Goal: Task Accomplishment & Management: Complete application form

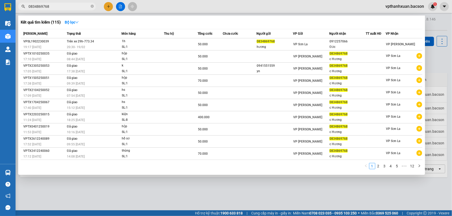
click at [108, 6] on div at bounding box center [226, 108] width 452 height 216
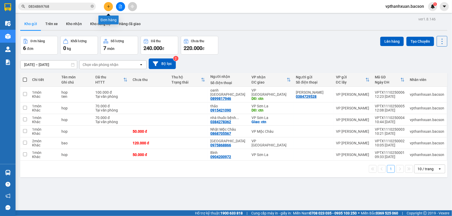
click at [108, 6] on icon "plus" at bounding box center [108, 6] width 3 height 0
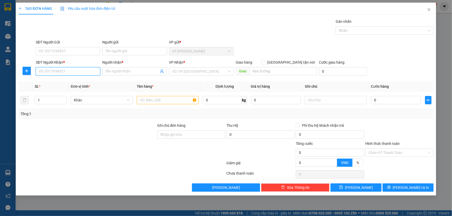
click at [82, 71] on input "SĐT Người Nhận *" at bounding box center [68, 71] width 64 height 8
click at [78, 79] on div "0974995566 - trang viện 500 giướng" at bounding box center [68, 82] width 59 height 6
type input "0974995566"
type input "trang viện 500 giướng"
type input "0974995566"
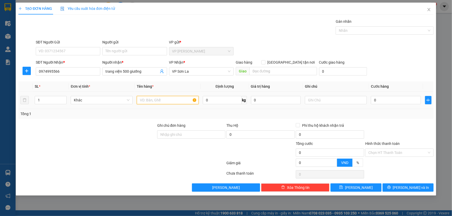
click at [178, 101] on input "text" at bounding box center [168, 100] width 62 height 8
type input "kieenj"
click at [265, 61] on input "[GEOGRAPHIC_DATA] tận nơi" at bounding box center [263, 62] width 4 height 4
checkbox input "true"
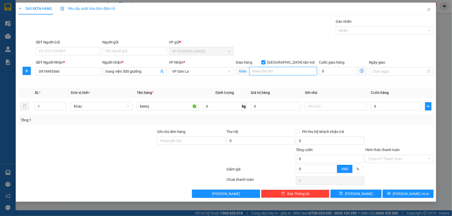
click at [284, 71] on input "search" at bounding box center [283, 71] width 68 height 8
type input "ctn"
click at [391, 105] on input "0" at bounding box center [396, 106] width 50 height 8
type input "01"
type input "1"
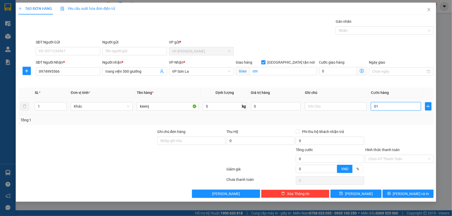
type input "1"
type input "010"
type input "10"
type input "0.100"
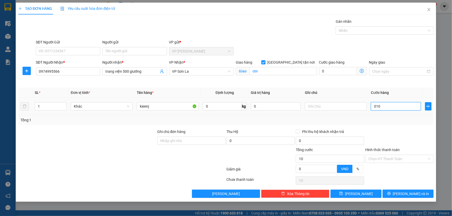
type input "100"
type input "100.000"
click at [384, 150] on label "Hình thức thanh toán" at bounding box center [382, 150] width 34 height 4
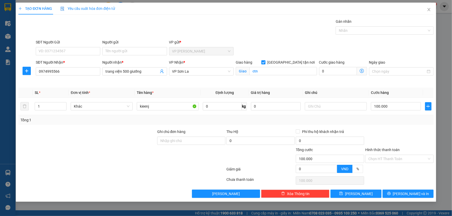
click at [384, 155] on input "Hình thức thanh toán" at bounding box center [397, 159] width 59 height 8
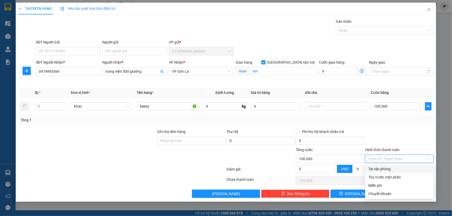
click at [380, 168] on div "Tại văn phòng" at bounding box center [399, 169] width 62 height 6
type input "0"
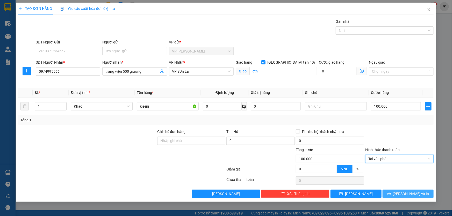
click at [396, 192] on button "[PERSON_NAME] và In" at bounding box center [407, 194] width 51 height 8
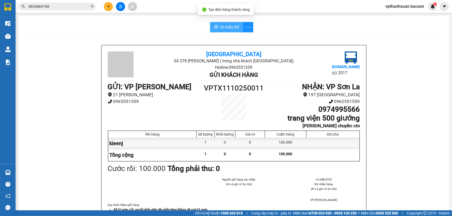
click at [230, 26] on span "In mẫu A5" at bounding box center [229, 27] width 19 height 6
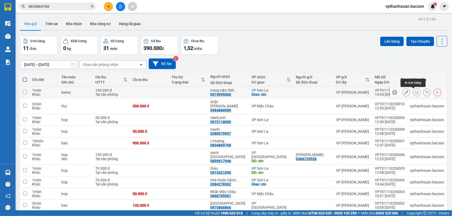
click at [415, 92] on icon at bounding box center [417, 93] width 4 height 4
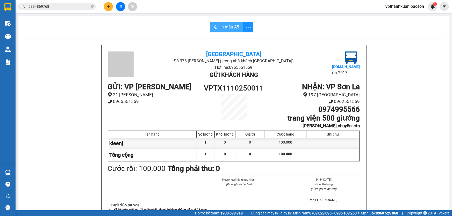
click at [223, 26] on span "In mẫu A5" at bounding box center [229, 27] width 19 height 6
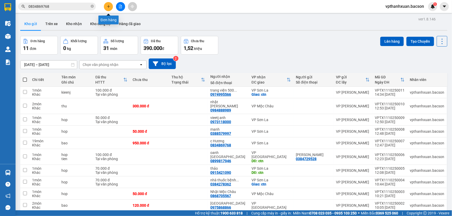
click at [108, 7] on icon "plus" at bounding box center [109, 7] width 4 height 4
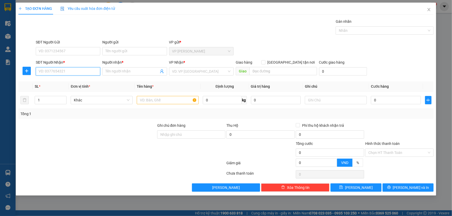
click at [91, 74] on input "SĐT Người Nhận *" at bounding box center [68, 71] width 64 height 8
click at [53, 83] on div "0948262638 - TƯỜNG" at bounding box center [68, 82] width 58 height 6
type input "0948262638"
type input "TƯỜNG"
type input "0948262638"
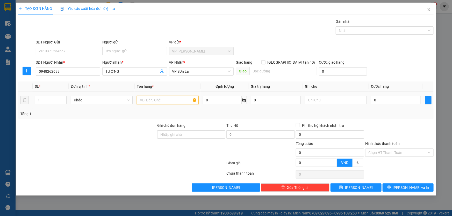
click at [152, 102] on input "text" at bounding box center [168, 100] width 62 height 8
type input "2"
click at [64, 98] on span "up" at bounding box center [63, 98] width 3 height 3
click at [154, 101] on input "text" at bounding box center [168, 100] width 62 height 8
type input "kieenj"
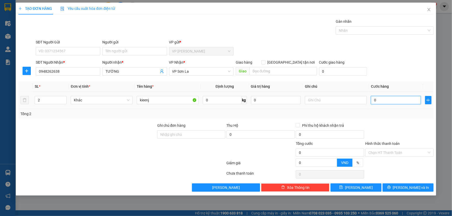
click at [389, 100] on input "0" at bounding box center [396, 100] width 50 height 8
type input "01"
type input "1"
type input "010"
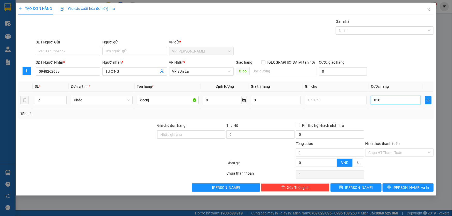
type input "10"
type input "0.100"
type input "100"
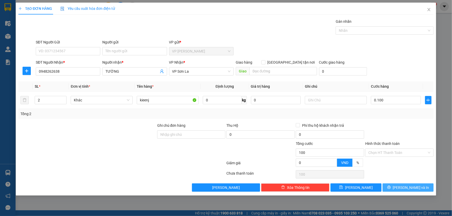
type input "100.000"
click at [395, 186] on button "[PERSON_NAME] và In" at bounding box center [407, 188] width 51 height 8
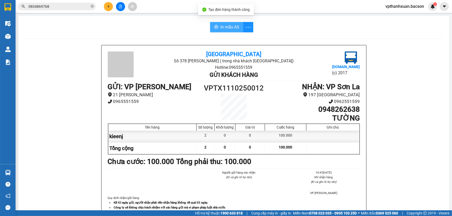
click at [223, 24] on span "In mẫu A5" at bounding box center [229, 27] width 19 height 6
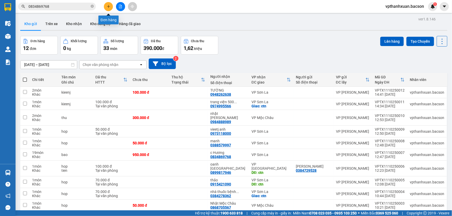
click at [110, 6] on button at bounding box center [108, 6] width 9 height 9
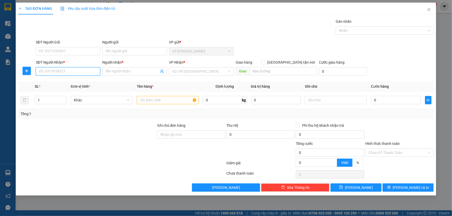
click at [94, 73] on input "SĐT Người Nhận *" at bounding box center [68, 71] width 64 height 8
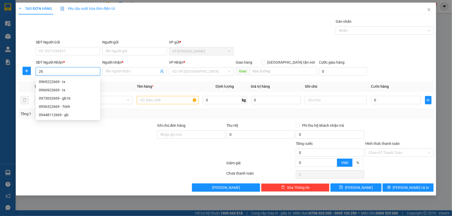
type input "2"
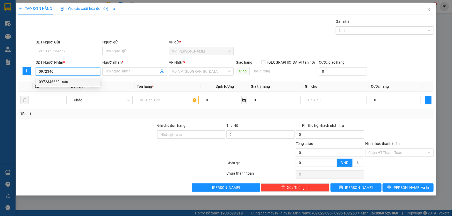
click at [46, 80] on div "0972346669 - sáu" at bounding box center [68, 82] width 58 height 6
type input "0972346669"
type input "sáu"
type input "0972346669"
click at [149, 100] on input "text" at bounding box center [168, 100] width 62 height 8
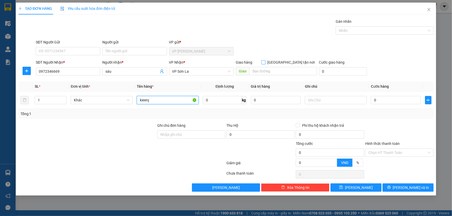
type input "kieenj"
click at [265, 61] on input "[GEOGRAPHIC_DATA] tận nơi" at bounding box center [263, 62] width 4 height 4
checkbox input "true"
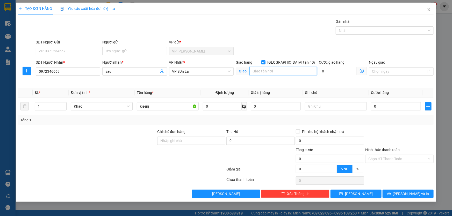
click at [285, 70] on input "search" at bounding box center [283, 71] width 68 height 8
type input "tcn"
click at [388, 107] on input "0" at bounding box center [396, 106] width 50 height 8
type input "07"
type input "7"
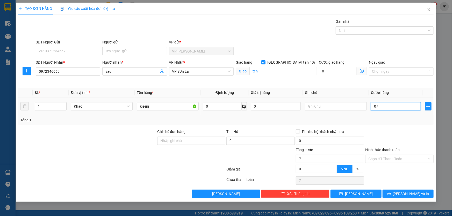
type input "7"
type input "070"
type input "70"
click at [381, 149] on label "Hình thức thanh toán" at bounding box center [382, 150] width 34 height 4
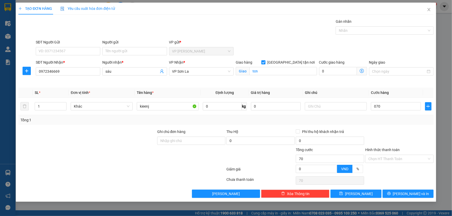
click at [381, 155] on input "Hình thức thanh toán" at bounding box center [397, 159] width 59 height 8
type input "70.000"
click at [381, 149] on label "Hình thức thanh toán" at bounding box center [382, 150] width 34 height 4
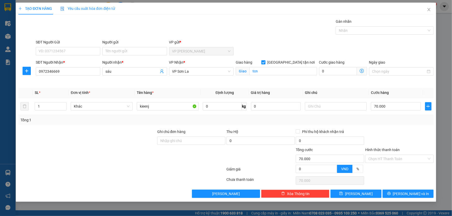
click at [381, 155] on input "Hình thức thanh toán" at bounding box center [397, 159] width 59 height 8
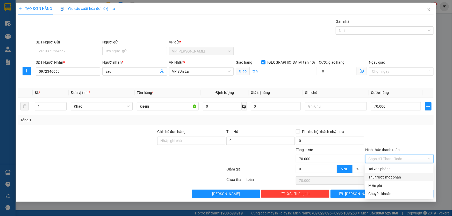
click at [395, 176] on div "Thu trước một phần" at bounding box center [399, 178] width 62 height 6
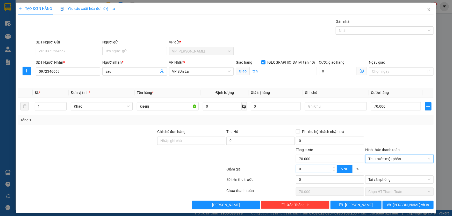
click at [307, 170] on input "0" at bounding box center [316, 169] width 41 height 8
click at [308, 170] on input "0" at bounding box center [316, 169] width 41 height 8
type input "69.998"
type input "2"
type input "69.998"
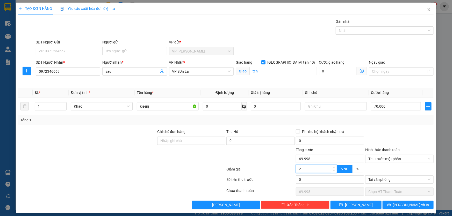
type input "69.980"
type input "20"
type input "69.980"
type input "69.800"
type input "200"
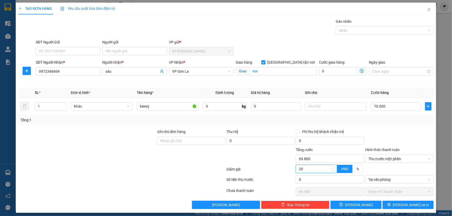
type input "69.800"
type input "2.000"
type input "68.000"
type input "50.000"
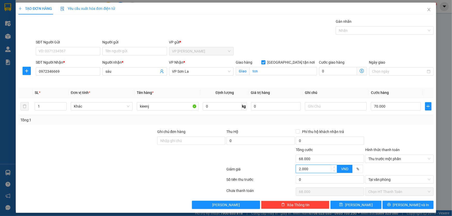
type input "20.000"
type input "50.000"
click at [402, 206] on span "[PERSON_NAME] và In" at bounding box center [411, 205] width 36 height 6
click at [317, 170] on input "20.000" at bounding box center [316, 169] width 41 height 8
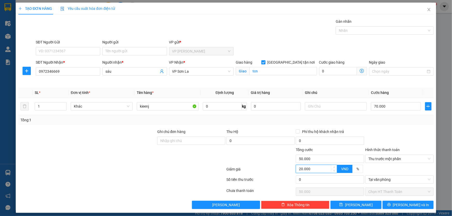
type input "0"
type input "70.000"
type input "0"
click at [316, 182] on input "0" at bounding box center [330, 180] width 68 height 8
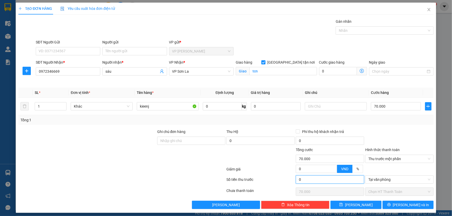
type input "2"
type input "69.998"
type input "20"
type input "69.980"
type input "200"
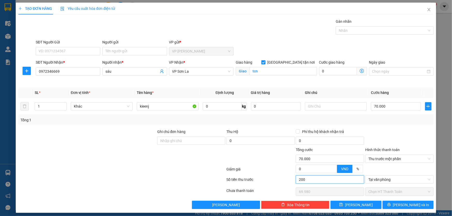
type input "69.800"
type input "2.000"
type input "68.000"
type input "20.000"
type input "50.000"
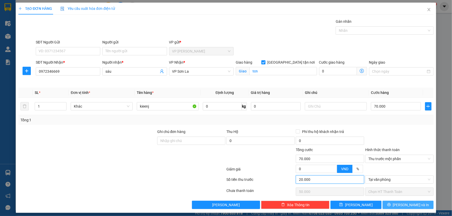
type input "20.000"
click at [399, 204] on button "[PERSON_NAME] và In" at bounding box center [407, 205] width 51 height 8
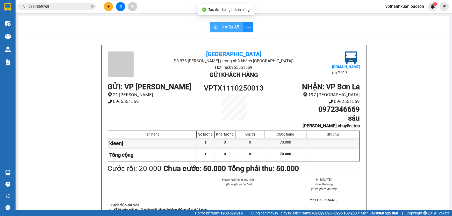
click at [225, 25] on span "In mẫu A5" at bounding box center [229, 27] width 19 height 6
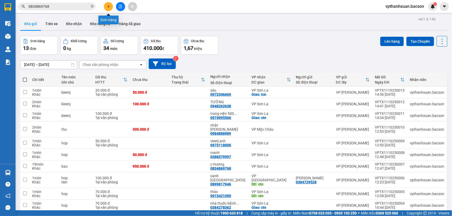
click at [109, 6] on icon "plus" at bounding box center [108, 6] width 3 height 0
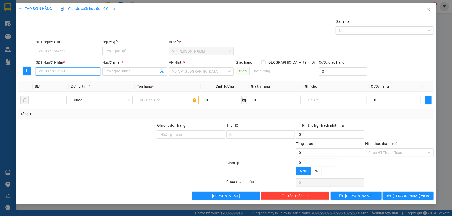
click at [83, 71] on input "SĐT Người Nhận *" at bounding box center [68, 71] width 64 height 8
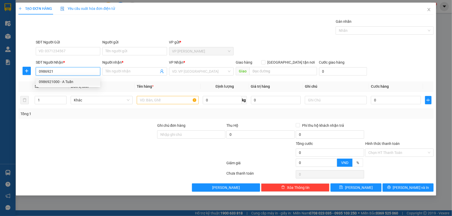
click at [54, 82] on div "0986921000 - A Tuấn" at bounding box center [68, 82] width 58 height 6
type input "0986921000"
type input "A Tuấn"
type input "0986921000"
click at [149, 101] on input "text" at bounding box center [168, 100] width 62 height 8
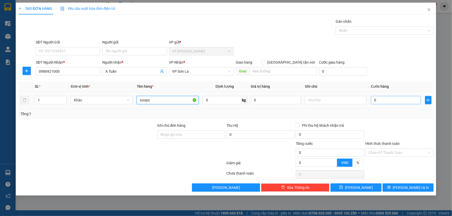
type input "xoops"
click at [388, 100] on input "0" at bounding box center [396, 100] width 50 height 8
type input "05"
type input "5"
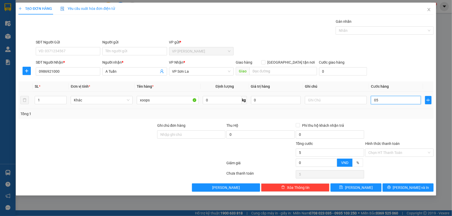
type input "050"
type input "50"
type input "50.000"
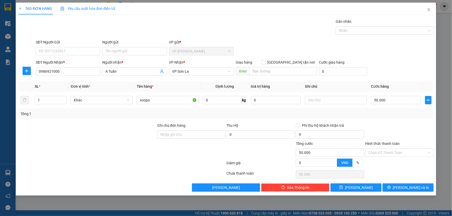
click at [386, 142] on label "Hình thức thanh toán" at bounding box center [382, 144] width 34 height 4
click at [386, 149] on input "Hình thức thanh toán" at bounding box center [397, 153] width 59 height 8
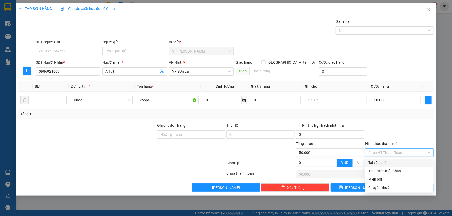
click at [386, 163] on div "Tại văn phòng" at bounding box center [399, 163] width 62 height 6
type input "0"
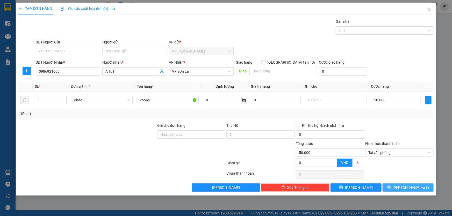
click at [393, 189] on button "[PERSON_NAME] và In" at bounding box center [407, 188] width 51 height 8
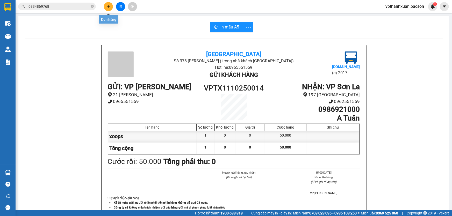
click at [109, 6] on icon "plus" at bounding box center [108, 6] width 3 height 0
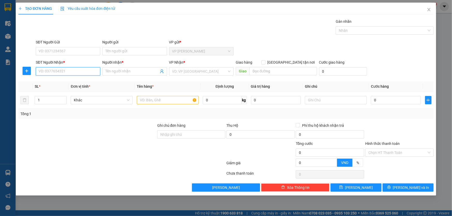
click at [80, 74] on input "SĐT Người Nhận *" at bounding box center [68, 71] width 64 height 8
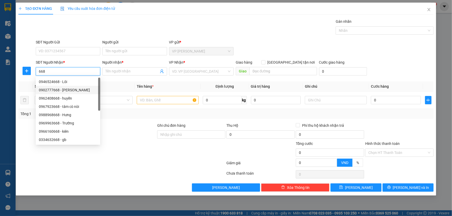
click at [73, 90] on div "0902777668 - [PERSON_NAME]" at bounding box center [68, 90] width 58 height 6
type input "0902777668"
type input "[PERSON_NAME]"
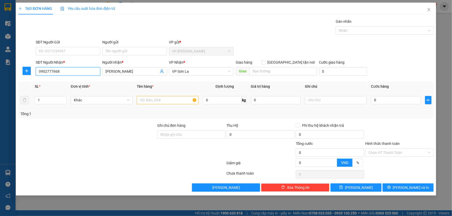
type input "0902777668"
click at [165, 99] on input "text" at bounding box center [168, 100] width 62 height 8
type input "hoopj"
click at [389, 101] on input "0" at bounding box center [396, 100] width 50 height 8
type input "05"
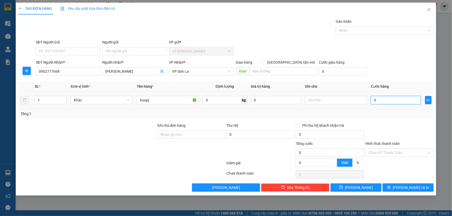
type input "5"
type input "050"
type input "50"
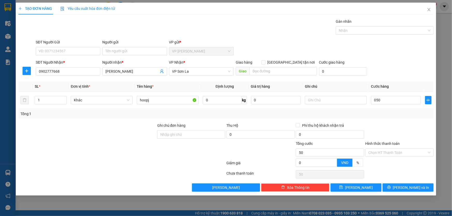
type input "50.000"
click at [386, 143] on label "Hình thức thanh toán" at bounding box center [382, 144] width 34 height 4
click at [386, 149] on input "Hình thức thanh toán" at bounding box center [397, 153] width 59 height 8
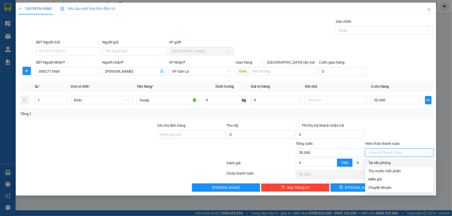
click at [384, 162] on div "Tại văn phòng" at bounding box center [399, 163] width 62 height 6
click at [384, 162] on div at bounding box center [399, 164] width 69 height 9
type input "0"
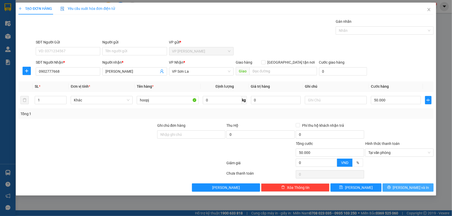
click at [402, 186] on button "[PERSON_NAME] và In" at bounding box center [407, 188] width 51 height 8
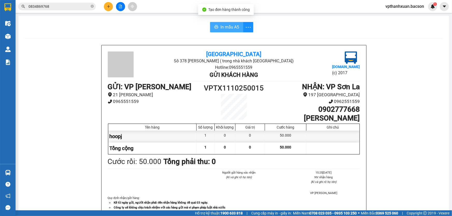
click at [234, 27] on span "In mẫu A5" at bounding box center [229, 27] width 19 height 6
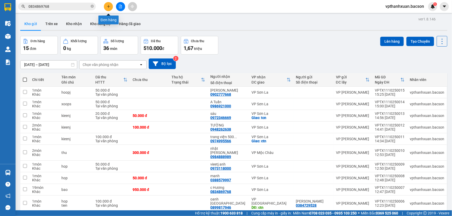
click at [108, 5] on icon "plus" at bounding box center [108, 6] width 0 height 3
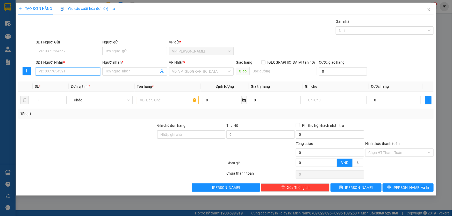
click at [76, 73] on input "SĐT Người Nhận *" at bounding box center [68, 71] width 64 height 8
click at [75, 82] on div "0975407945 - thuỷ tiên [GEOGRAPHIC_DATA]" at bounding box center [75, 82] width 73 height 6
type input "0975407945"
type input "thuỷ tiên [GEOGRAPHIC_DATA]"
click at [75, 82] on div "0975407945 - thuỷ tiên [GEOGRAPHIC_DATA]" at bounding box center [75, 82] width 73 height 6
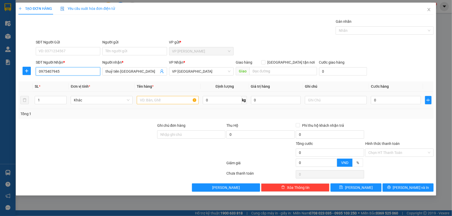
type input "0975407945"
click at [171, 100] on input "text" at bounding box center [168, 100] width 62 height 8
type input "hoopj"
click at [390, 99] on input "0" at bounding box center [396, 100] width 50 height 8
type input "05"
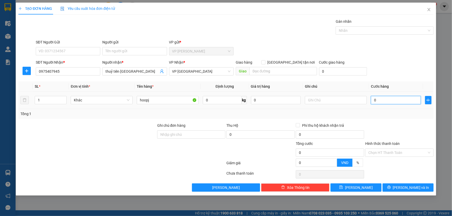
type input "5"
type input "050"
type input "50"
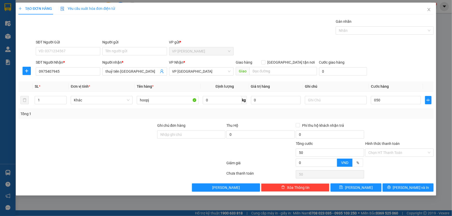
type input "50.000"
click at [387, 142] on label "Hình thức thanh toán" at bounding box center [382, 144] width 34 height 4
click at [387, 149] on input "Hình thức thanh toán" at bounding box center [397, 153] width 59 height 8
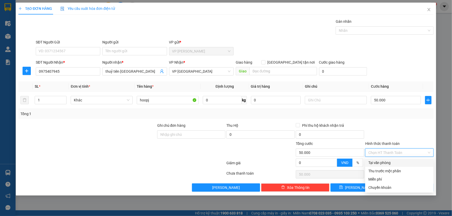
click at [389, 163] on div "Tại văn phòng" at bounding box center [399, 163] width 62 height 6
type input "0"
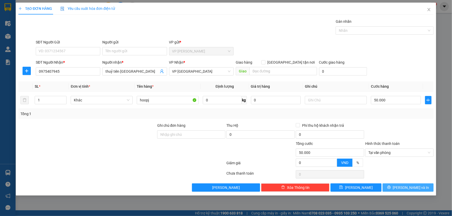
click at [397, 186] on button "[PERSON_NAME] và In" at bounding box center [407, 188] width 51 height 8
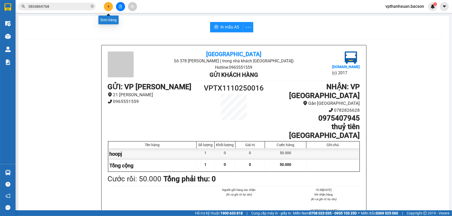
click at [109, 5] on icon "plus" at bounding box center [109, 7] width 4 height 4
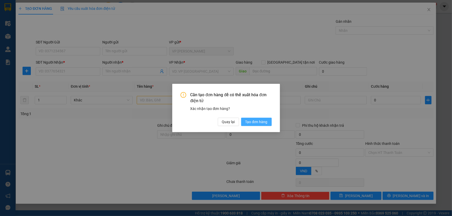
click at [253, 122] on span "Tạo đơn hàng" at bounding box center [256, 122] width 22 height 6
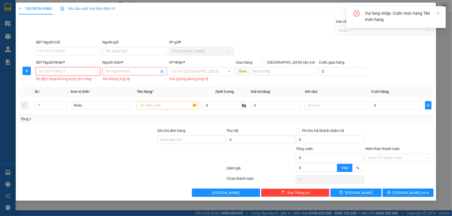
click at [76, 72] on input "SĐT Người Nhận *" at bounding box center [68, 71] width 64 height 8
